Goal: Task Accomplishment & Management: Use online tool/utility

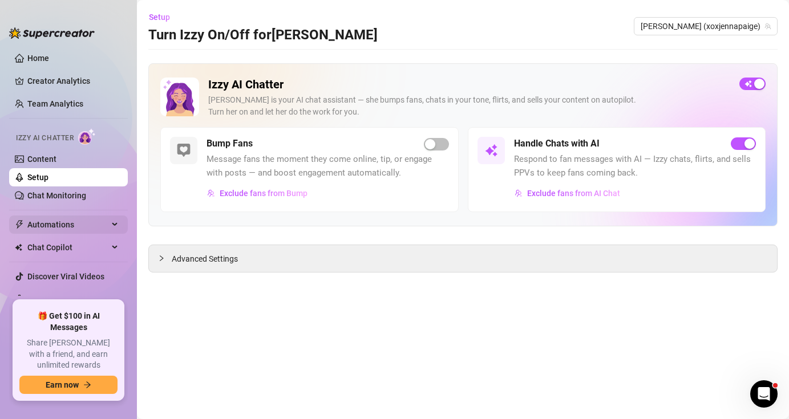
click at [93, 227] on span "Automations" at bounding box center [67, 225] width 81 height 18
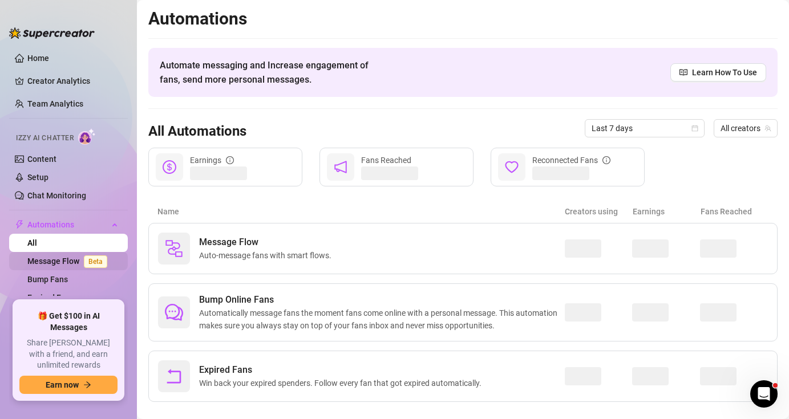
click at [99, 261] on span "Beta" at bounding box center [95, 262] width 23 height 13
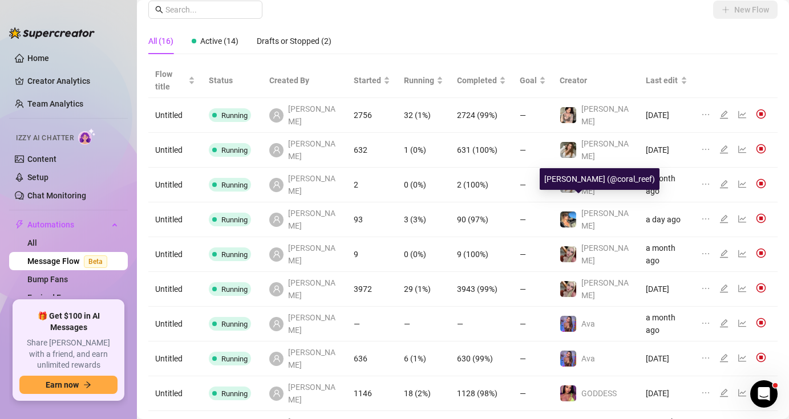
scroll to position [49, 0]
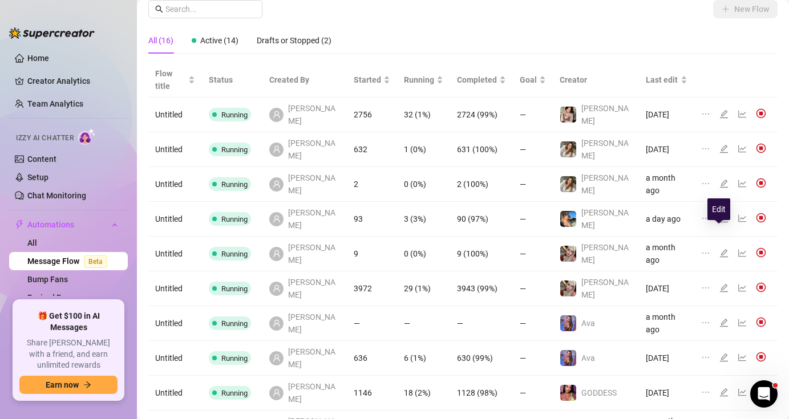
click at [720, 284] on icon "edit" at bounding box center [724, 288] width 8 height 8
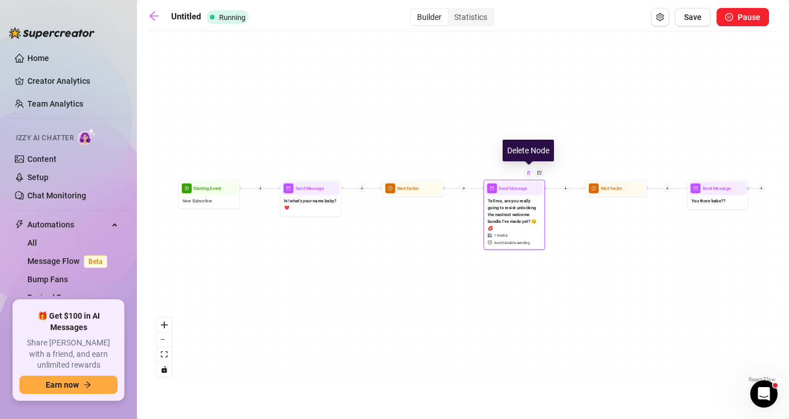
click at [530, 173] on img at bounding box center [528, 173] width 5 height 5
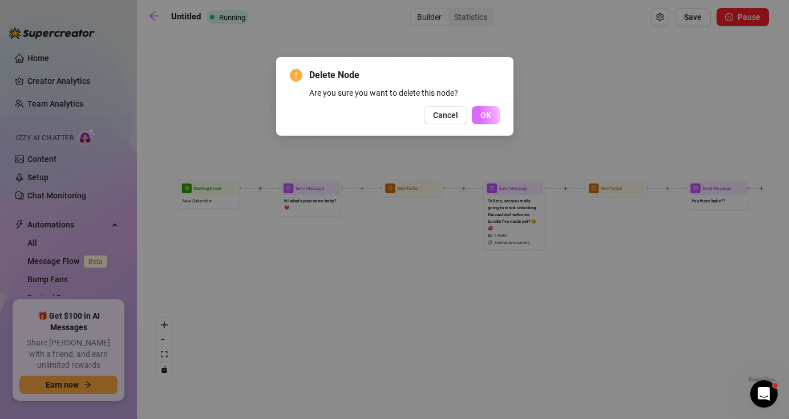
click at [476, 109] on button "OK" at bounding box center [486, 115] width 28 height 18
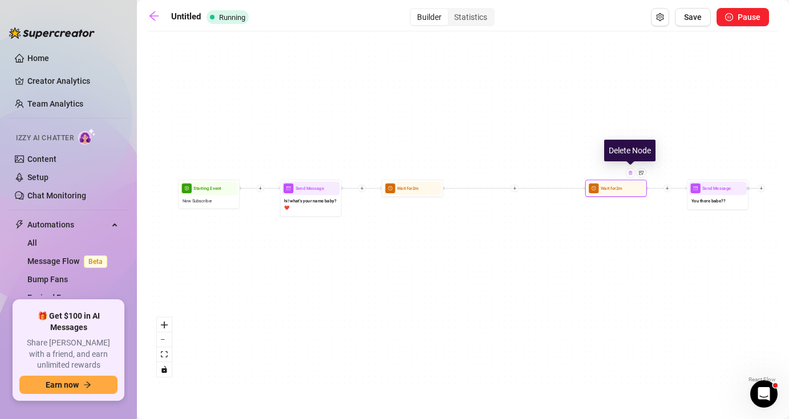
click at [631, 174] on img at bounding box center [630, 173] width 5 height 5
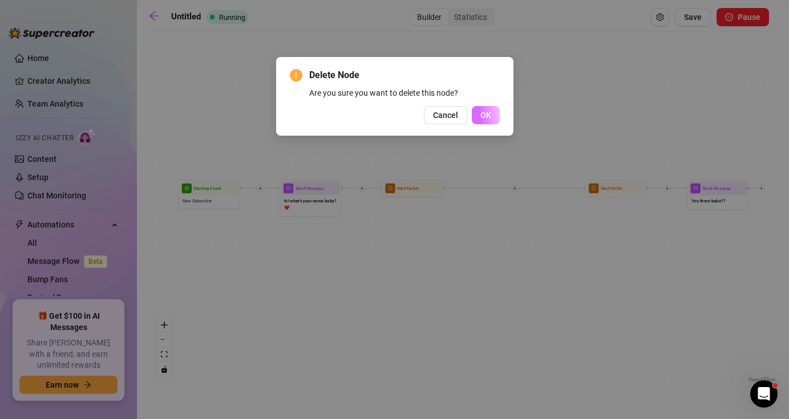
click at [489, 120] on span "OK" at bounding box center [485, 115] width 11 height 9
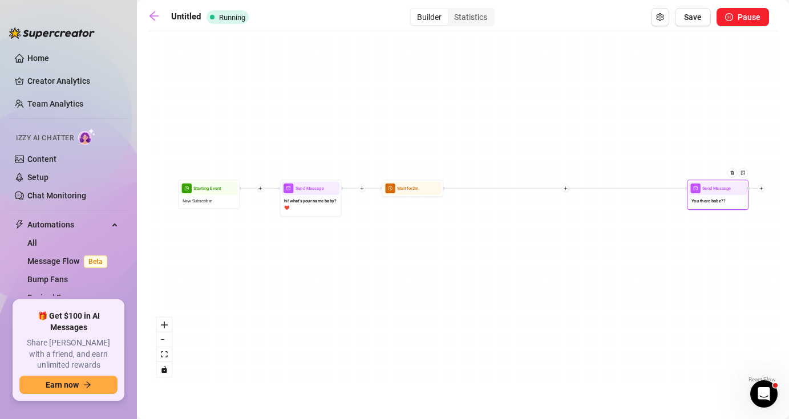
click at [717, 201] on span "You there babe??" at bounding box center [709, 201] width 34 height 7
type textarea "You there babe??"
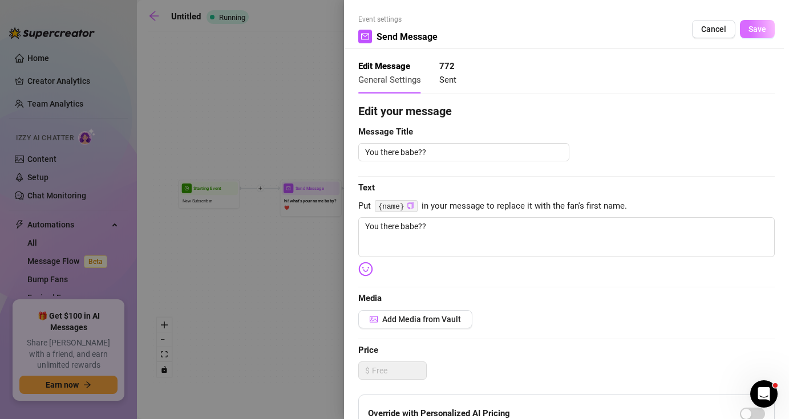
click at [757, 26] on span "Save" at bounding box center [758, 29] width 18 height 9
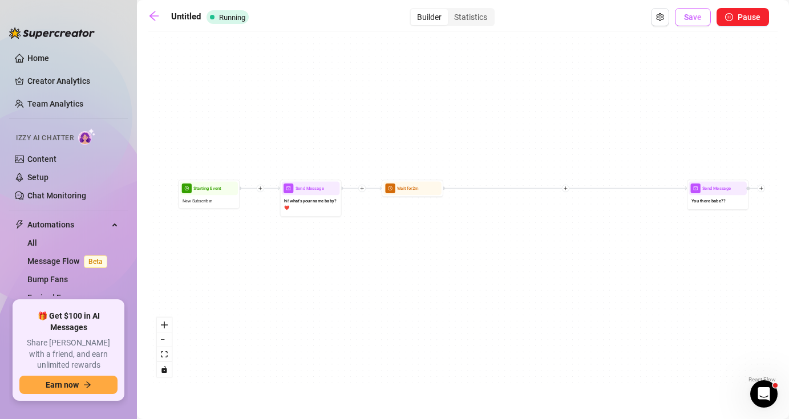
click at [699, 11] on button "Save" at bounding box center [693, 17] width 36 height 18
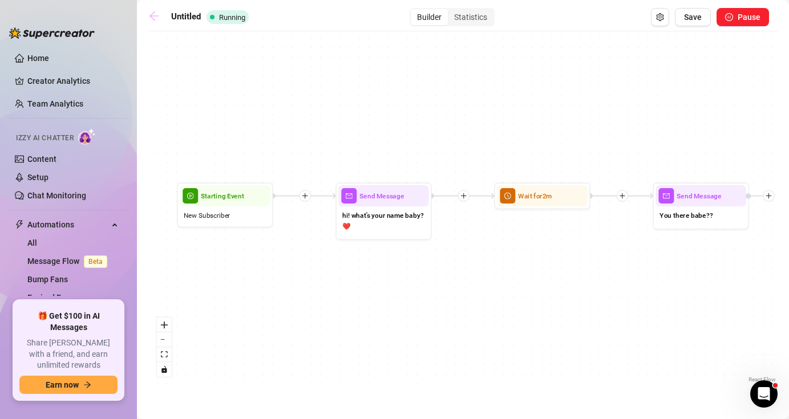
click at [153, 15] on icon "arrow-left" at bounding box center [153, 15] width 11 height 11
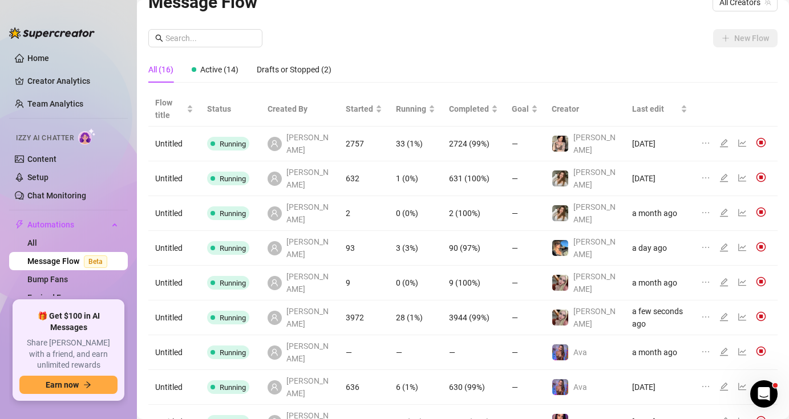
scroll to position [49, 0]
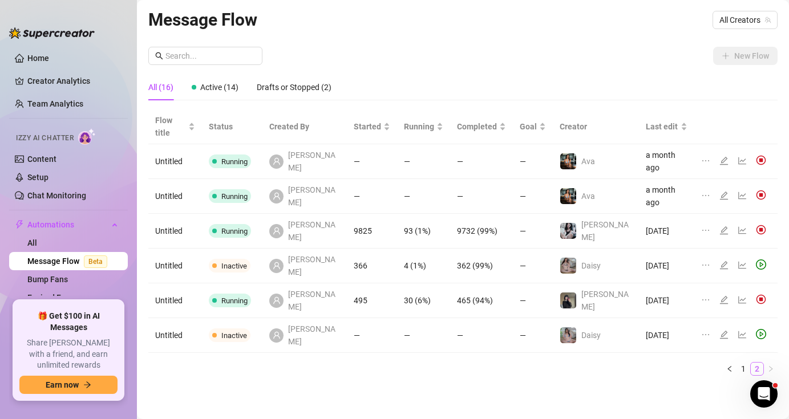
scroll to position [0, 0]
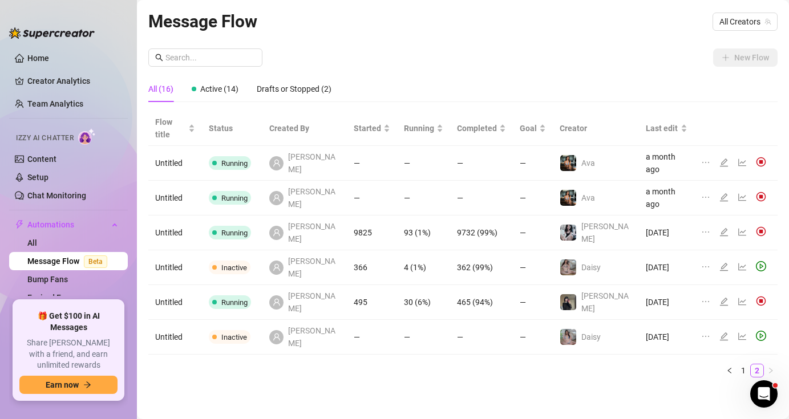
click at [720, 228] on icon "edit" at bounding box center [724, 232] width 8 height 8
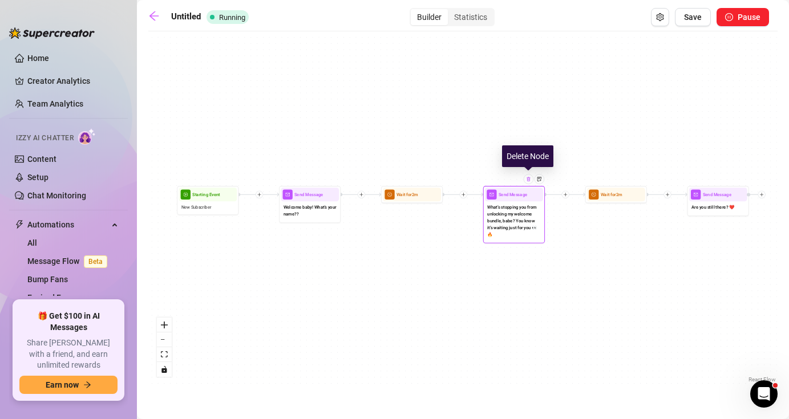
click at [531, 179] on div at bounding box center [529, 179] width 10 height 10
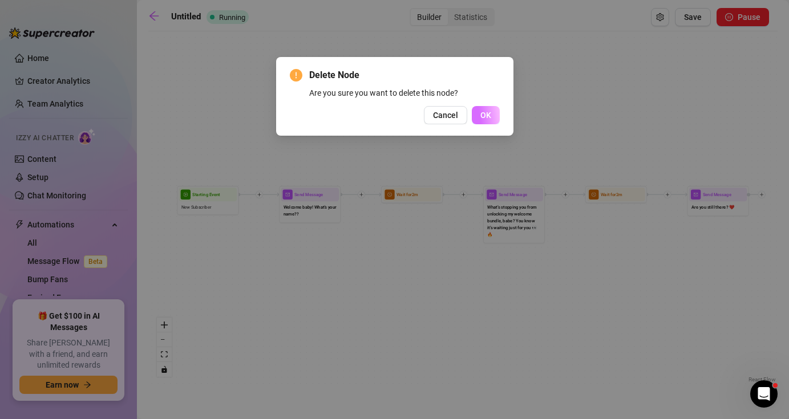
click at [487, 113] on span "OK" at bounding box center [485, 115] width 11 height 9
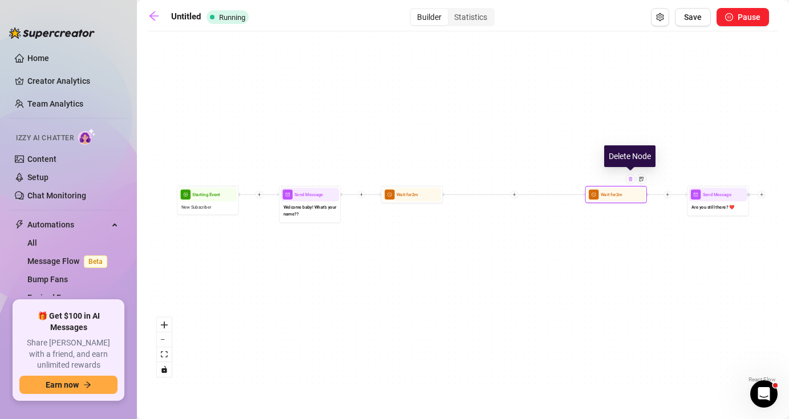
click at [632, 177] on img at bounding box center [630, 179] width 5 height 5
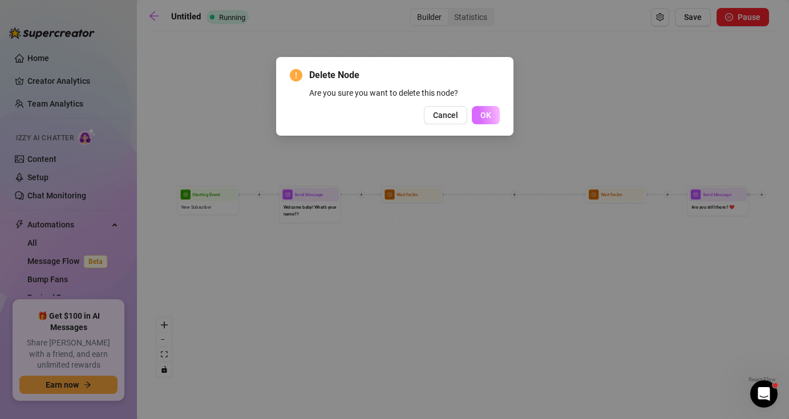
click at [484, 111] on span "OK" at bounding box center [485, 115] width 11 height 9
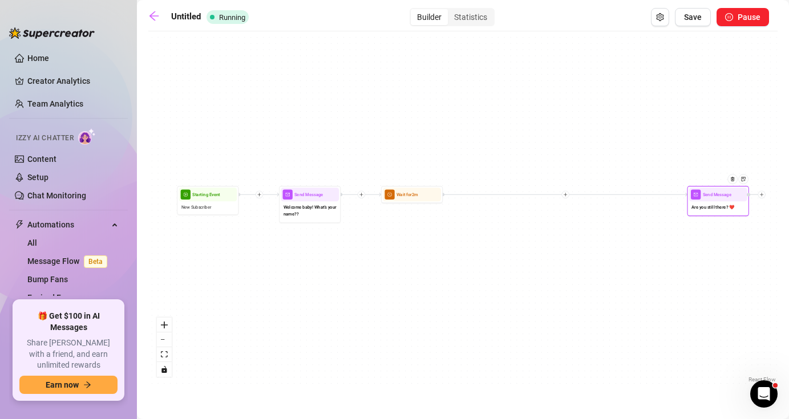
click at [710, 206] on span "Are you still there? ❤️" at bounding box center [713, 207] width 43 height 7
type textarea "Are you still there? ❤️"
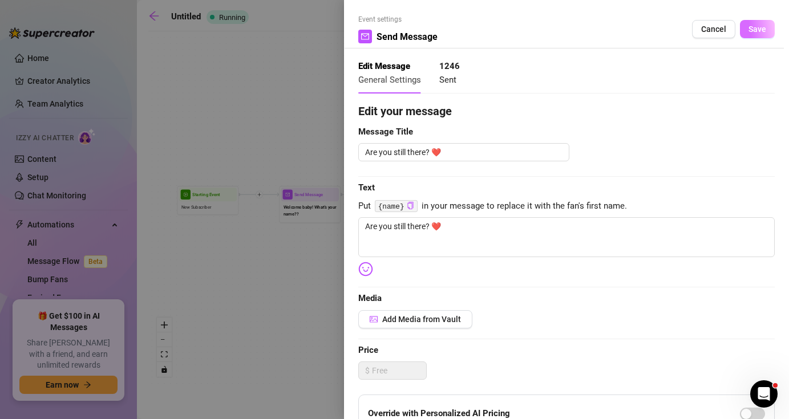
click at [756, 31] on span "Save" at bounding box center [758, 29] width 18 height 9
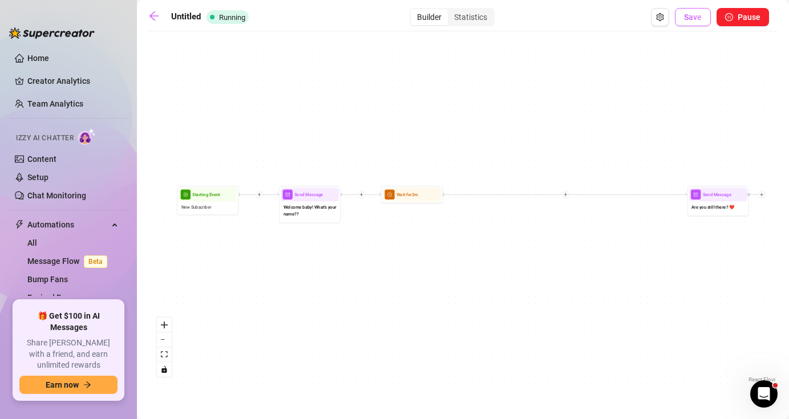
click at [698, 13] on span "Save" at bounding box center [693, 17] width 18 height 9
